Goal: Task Accomplishment & Management: Use online tool/utility

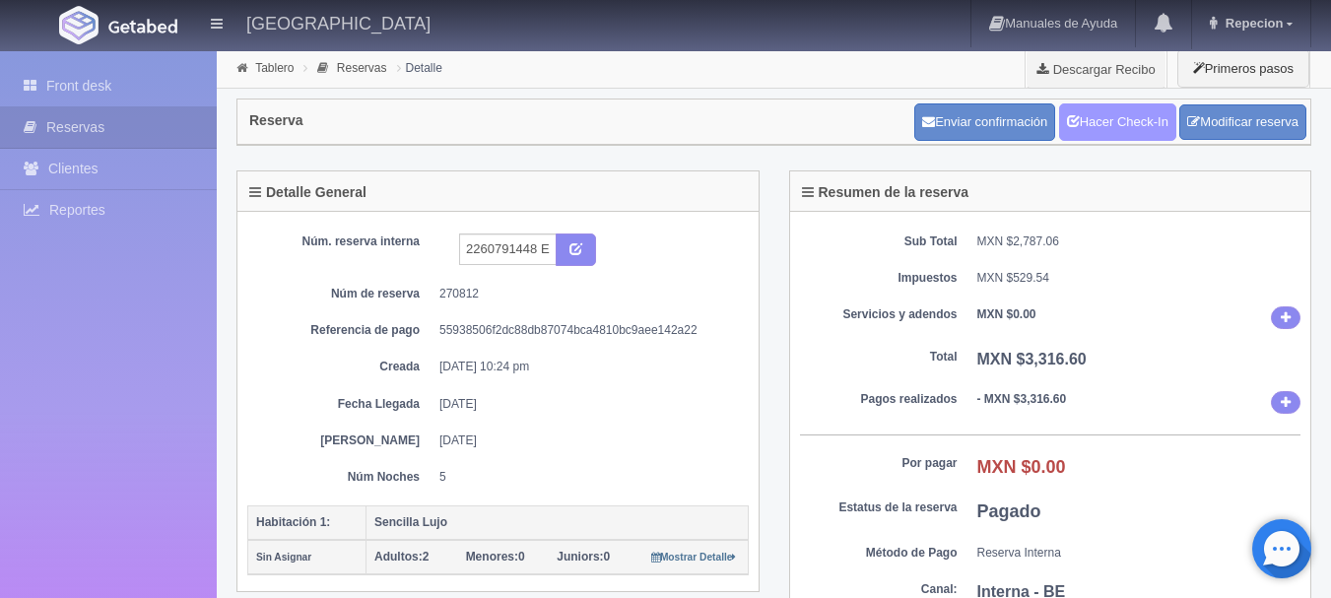
click at [1085, 123] on link "Hacer Check-In" at bounding box center [1117, 121] width 117 height 37
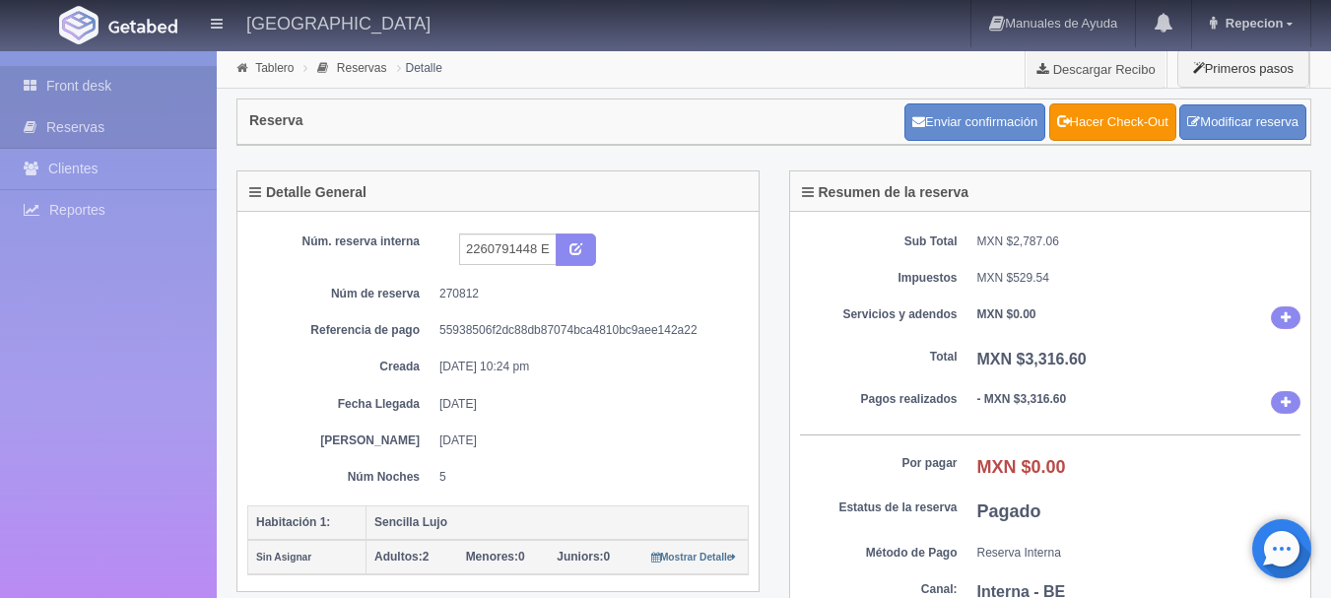
click at [80, 95] on link "Front desk" at bounding box center [108, 86] width 217 height 40
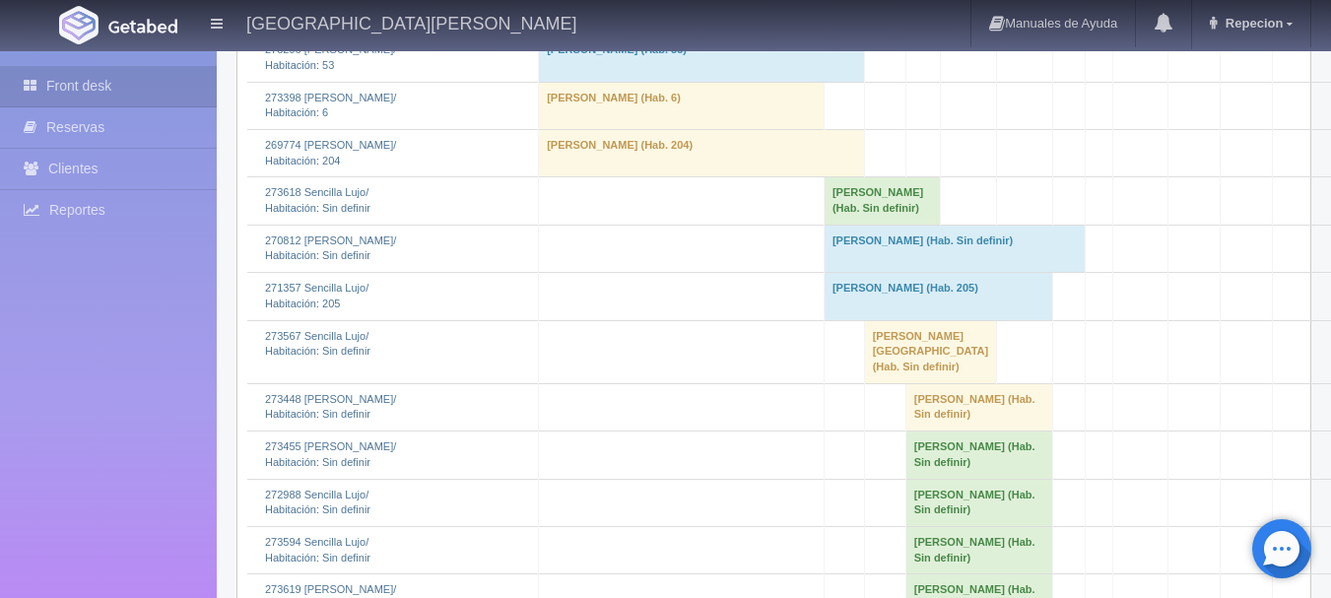
scroll to position [1576, 0]
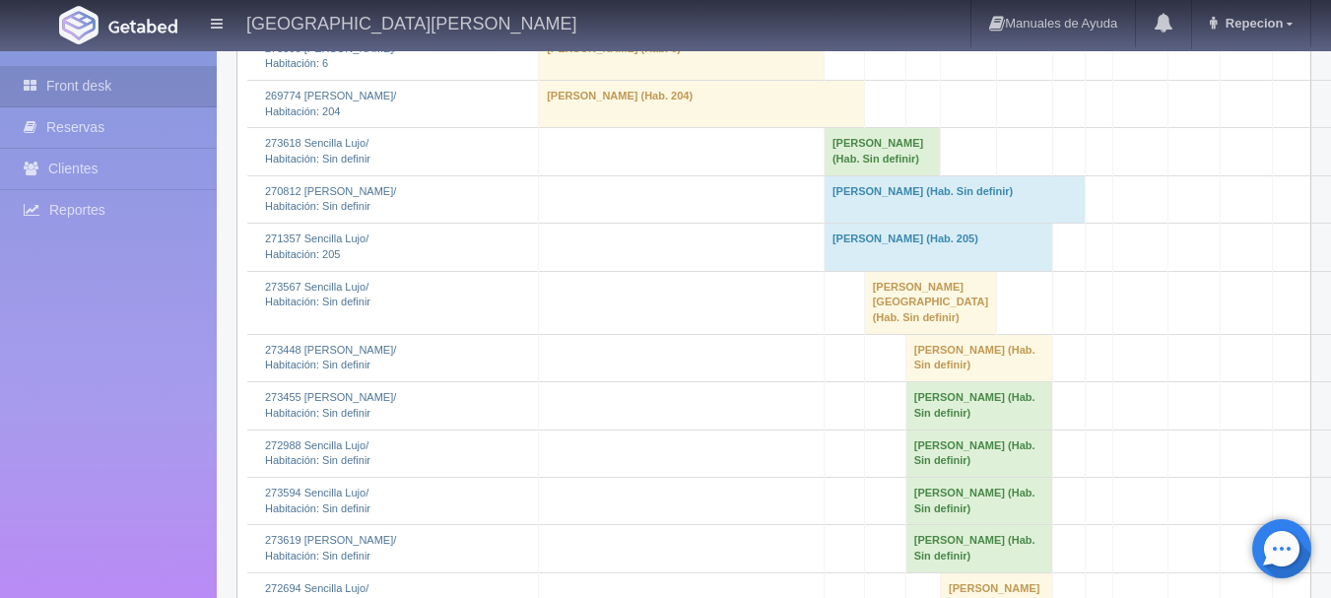
click at [887, 223] on td "[PERSON_NAME] (Hab. Sin definir)" at bounding box center [953, 198] width 261 height 47
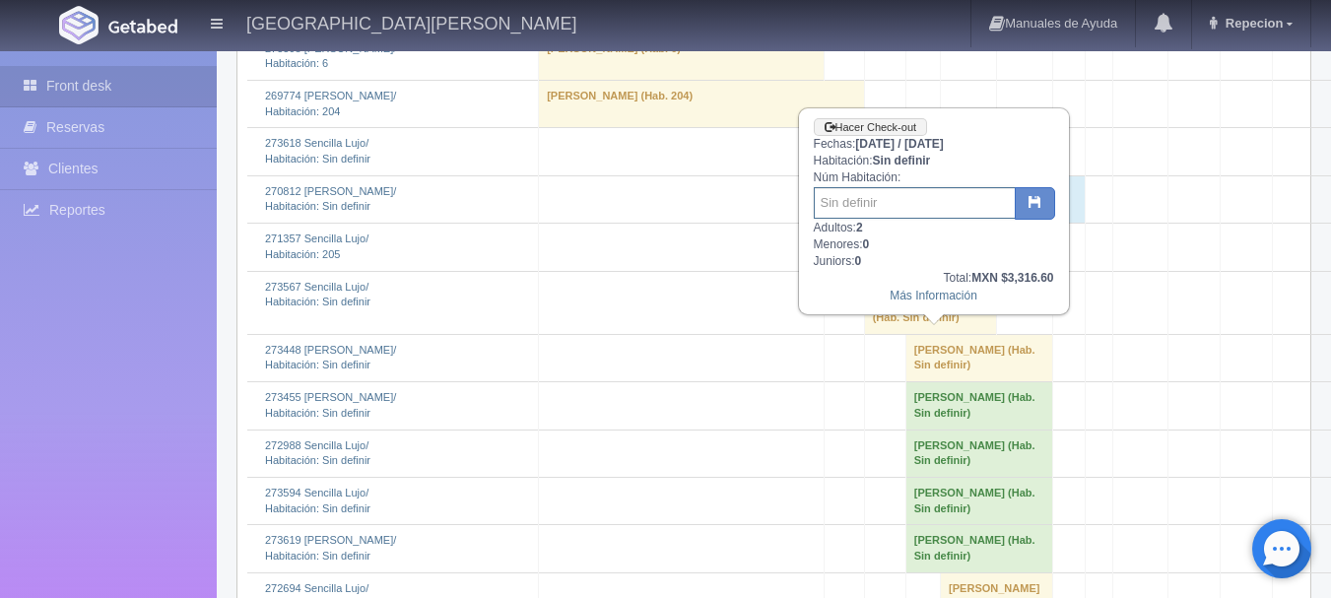
click at [911, 199] on input "text" at bounding box center [915, 203] width 202 height 32
type input "31"
click at [1032, 200] on icon "button" at bounding box center [1034, 201] width 13 height 13
